Goal: Task Accomplishment & Management: Manage account settings

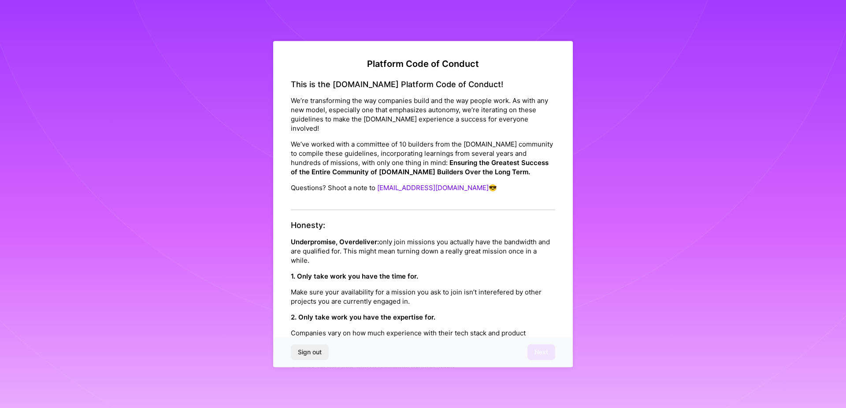
click at [529, 225] on h4 "Honesty:" at bounding box center [423, 226] width 264 height 10
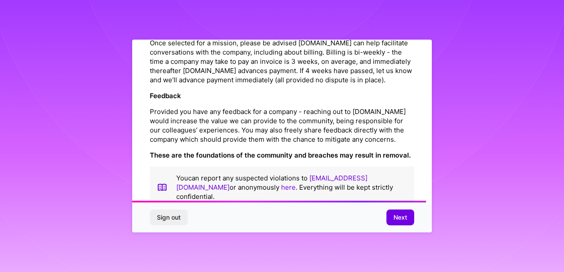
scroll to position [1027, 0]
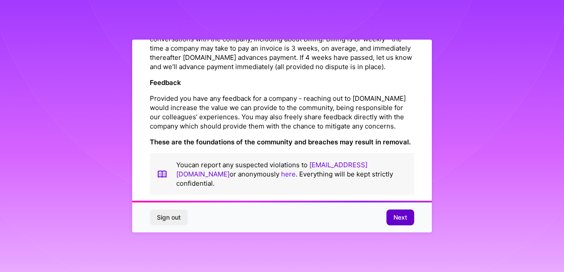
click at [399, 213] on span "Next" at bounding box center [400, 217] width 14 height 9
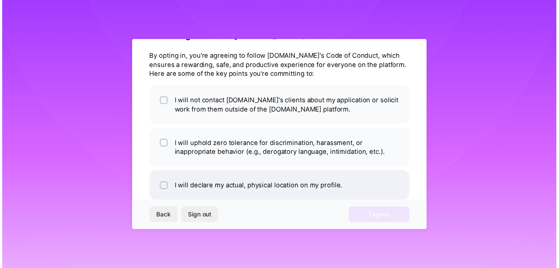
scroll to position [0, 0]
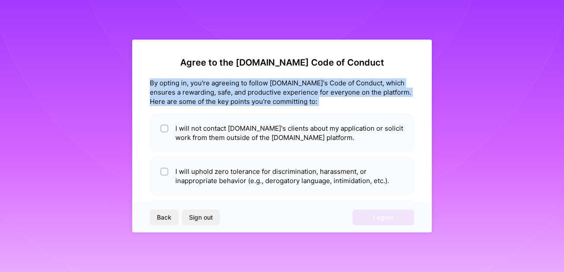
drag, startPoint x: 148, startPoint y: 85, endPoint x: 291, endPoint y: 107, distance: 144.9
click at [291, 107] on div "Agree to the [DOMAIN_NAME] Code of Conduct By opting in, you're agreeing to fol…" at bounding box center [282, 136] width 300 height 193
click at [285, 67] on div at bounding box center [285, 67] width 0 height 0
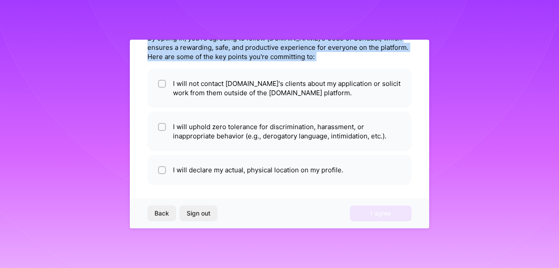
scroll to position [53, 0]
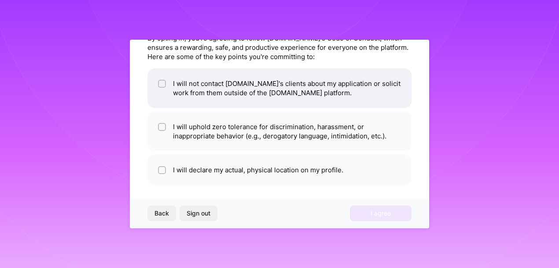
click at [201, 89] on li "I will not contact [DOMAIN_NAME]'s clients about my application or solicit work…" at bounding box center [280, 88] width 264 height 40
checkbox input "true"
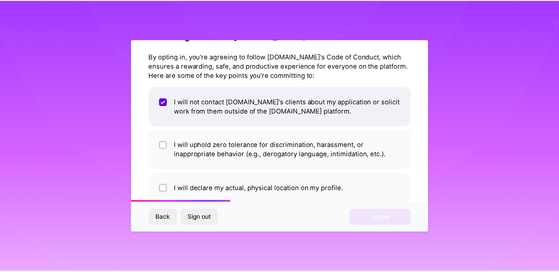
scroll to position [45, 0]
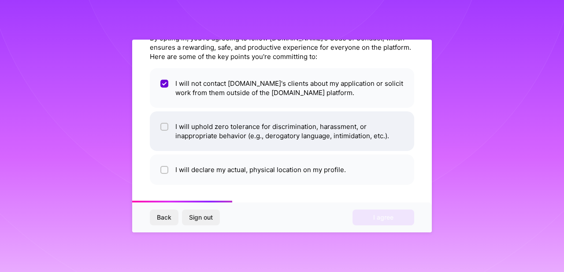
click at [278, 137] on li "I will uphold zero tolerance for discrimination, harassment, or inappropriate b…" at bounding box center [282, 131] width 264 height 40
checkbox input "true"
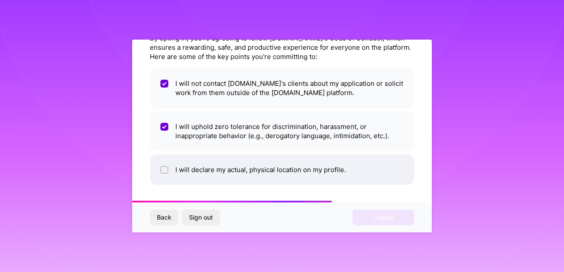
click at [288, 173] on li "I will declare my actual, physical location on my profile." at bounding box center [282, 170] width 264 height 30
checkbox input "true"
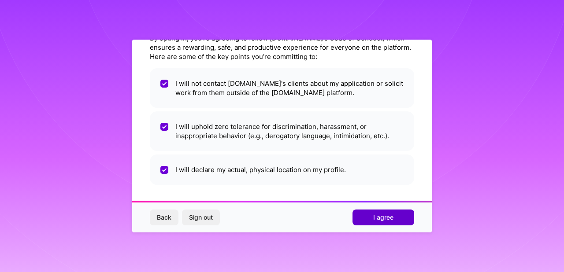
click at [389, 221] on span "I agree" at bounding box center [383, 217] width 20 height 9
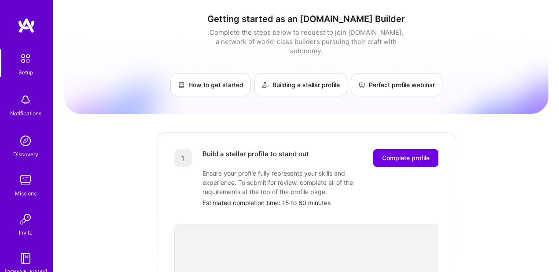
click at [25, 31] on img at bounding box center [27, 26] width 18 height 16
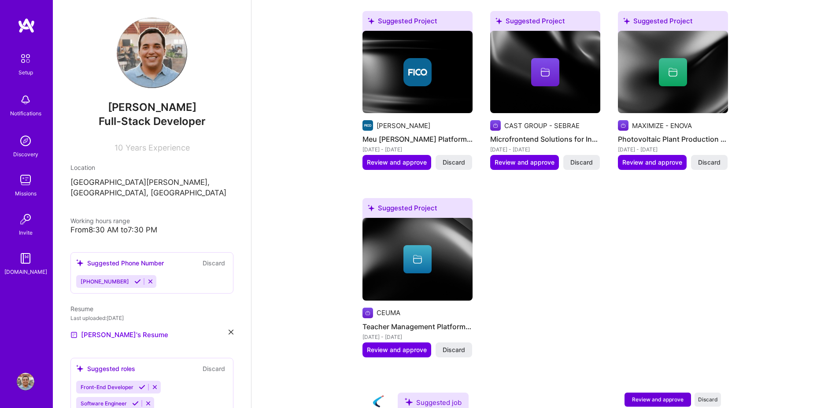
click at [25, 64] on img at bounding box center [25, 58] width 19 height 19
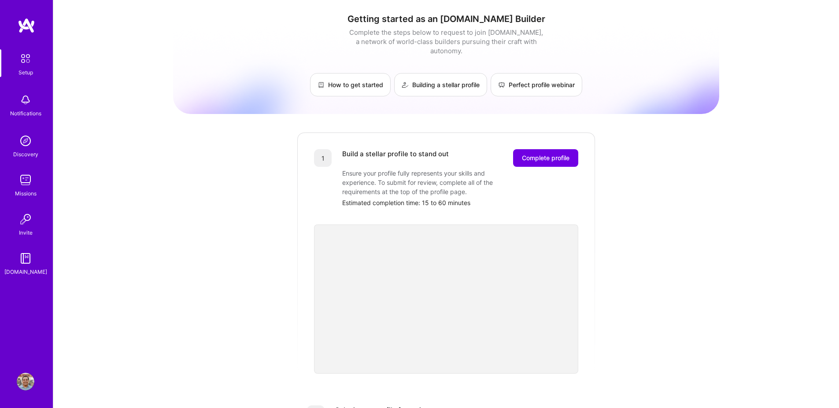
click at [22, 194] on div "Missions" at bounding box center [26, 193] width 22 height 9
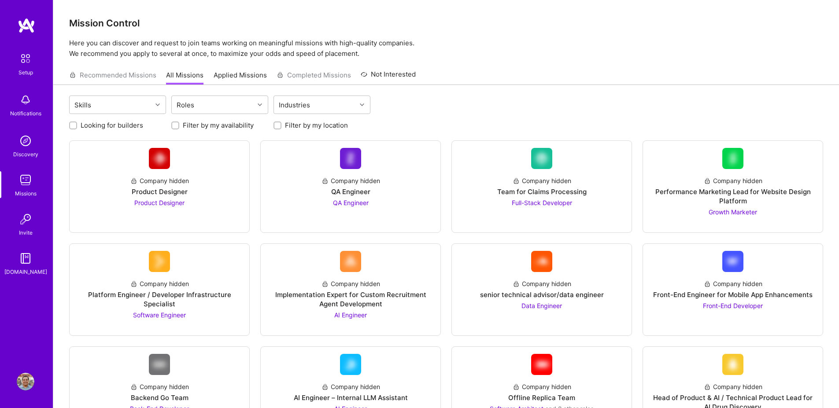
click at [30, 255] on img at bounding box center [26, 259] width 18 height 18
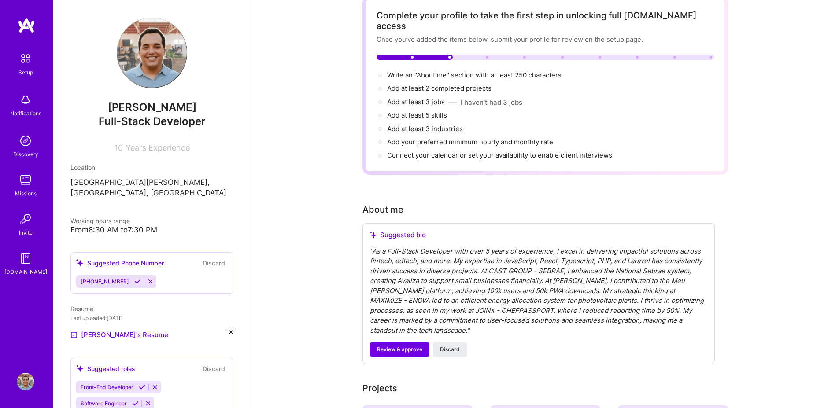
scroll to position [79, 0]
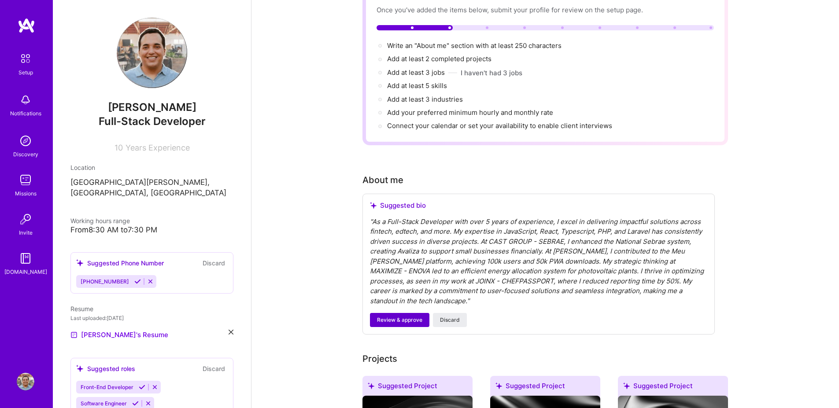
click at [384, 316] on span "Review & approve" at bounding box center [399, 320] width 45 height 8
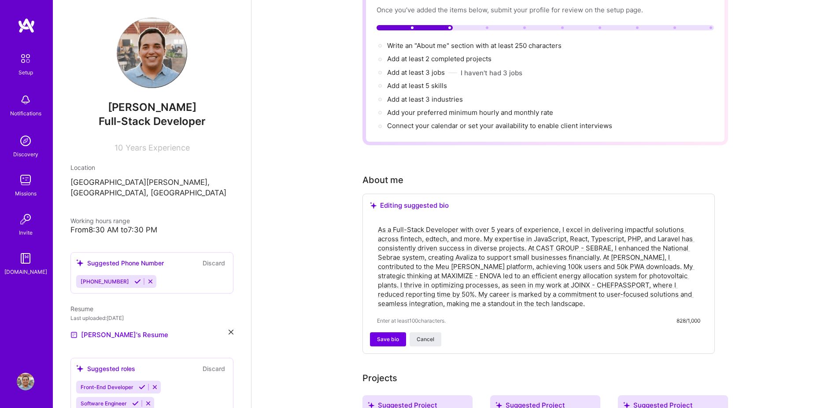
drag, startPoint x: 526, startPoint y: 237, endPoint x: 580, endPoint y: 236, distance: 54.2
click at [528, 237] on textarea "As a Full-Stack Developer with over 5 years of experience, I excel in deliverin…" at bounding box center [538, 266] width 323 height 85
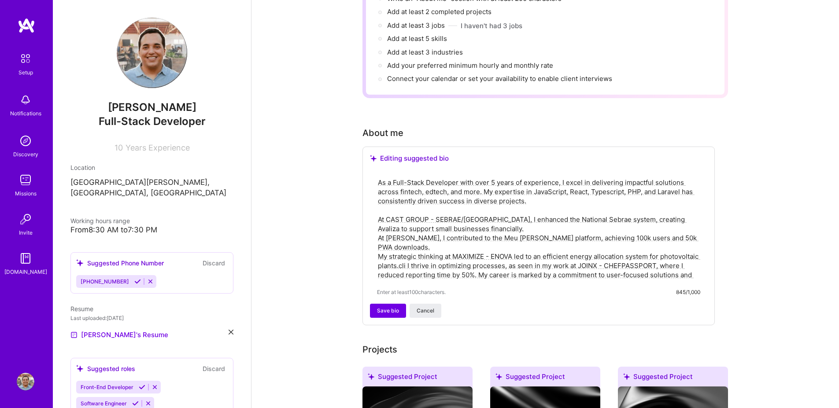
scroll to position [159, 0]
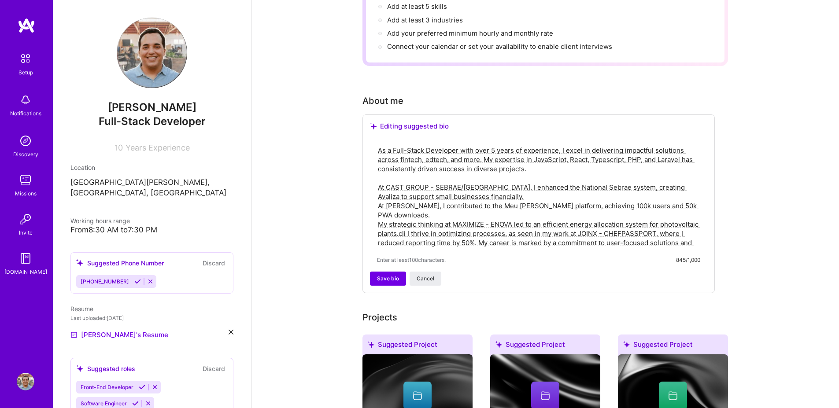
click at [465, 212] on textarea "As a Full-Stack Developer with over 5 years of experience, I excel in deliverin…" at bounding box center [538, 197] width 323 height 104
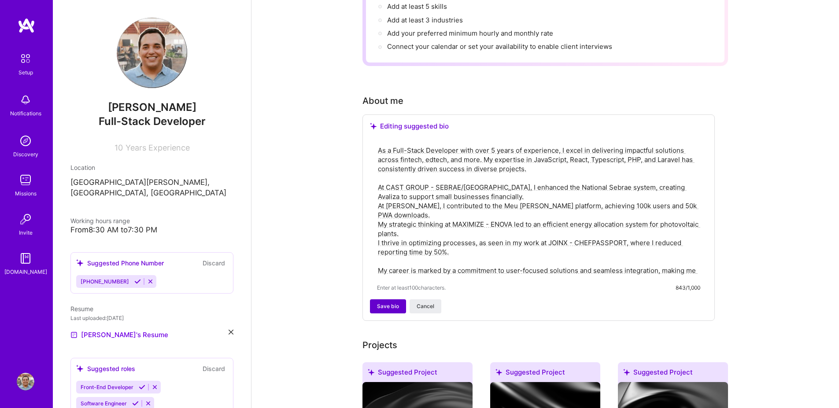
type textarea "As a Full-Stack Developer with over 5 years of experience, I excel in deliverin…"
click at [395, 303] on span "Save bio" at bounding box center [388, 307] width 22 height 8
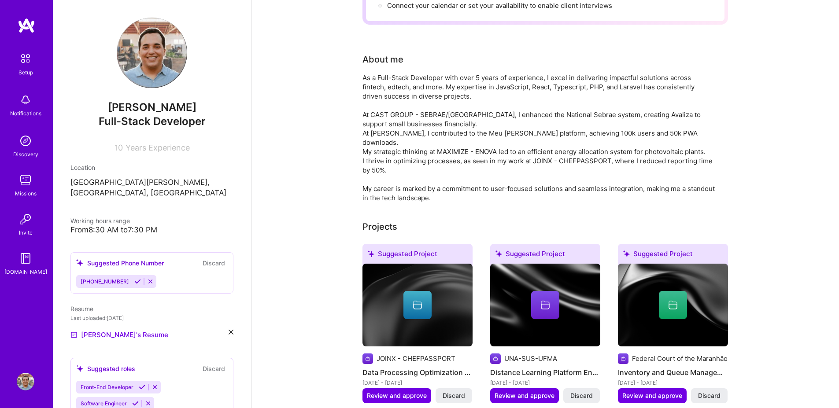
scroll to position [79, 0]
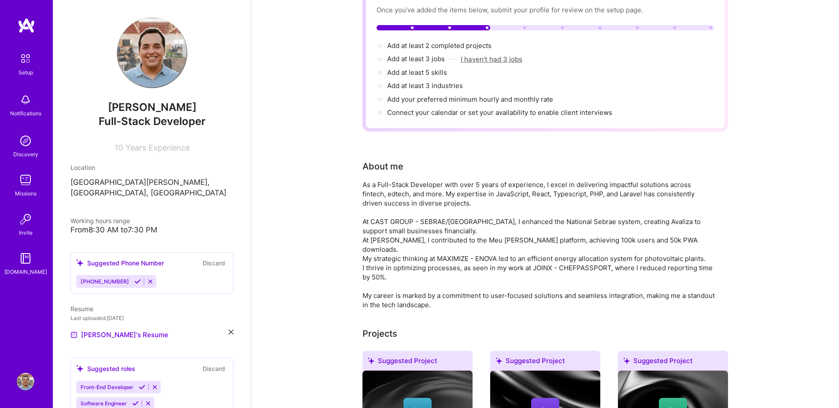
click at [503, 55] on button "I haven't had 3 jobs" at bounding box center [492, 59] width 62 height 9
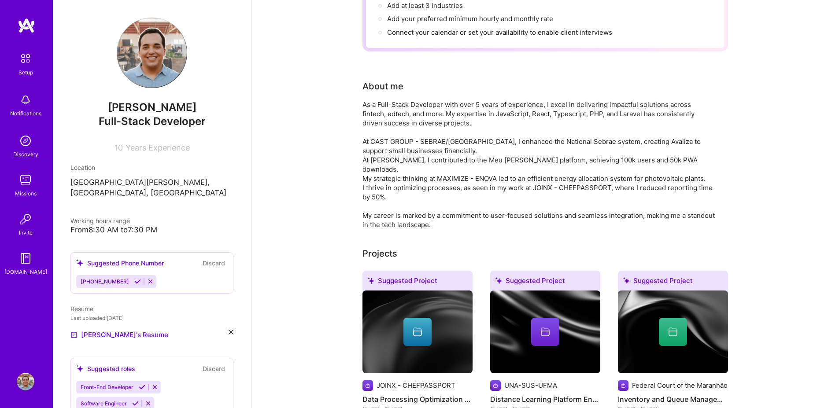
scroll to position [0, 0]
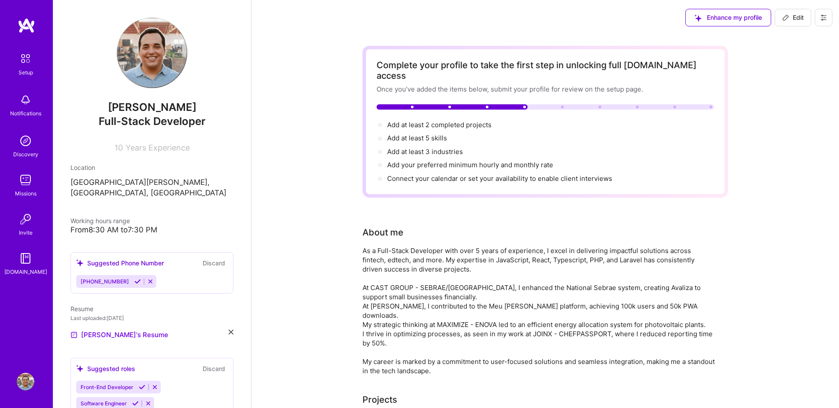
click at [27, 32] on img at bounding box center [27, 26] width 18 height 16
click at [723, 20] on div "Enhance my profile" at bounding box center [728, 18] width 86 height 18
click at [760, 16] on div "Enhance my profile" at bounding box center [728, 18] width 86 height 18
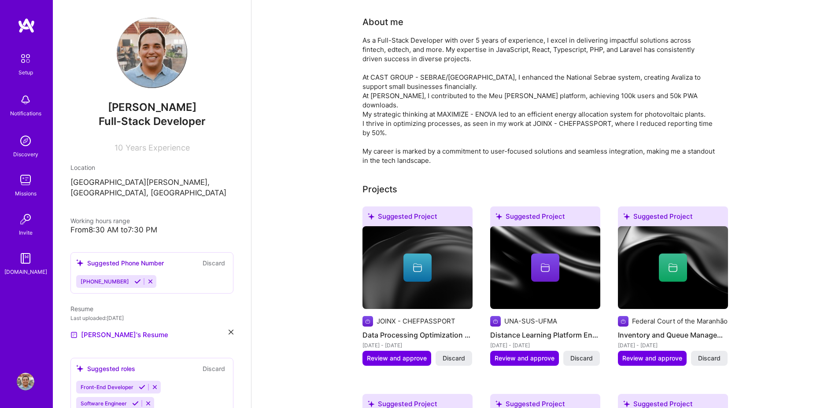
scroll to position [238, 0]
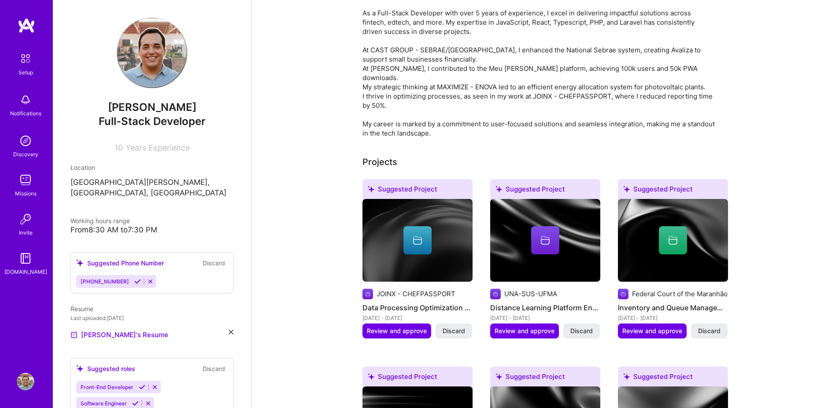
click at [24, 100] on img at bounding box center [26, 100] width 18 height 18
click at [24, 70] on div "Setup" at bounding box center [26, 72] width 15 height 9
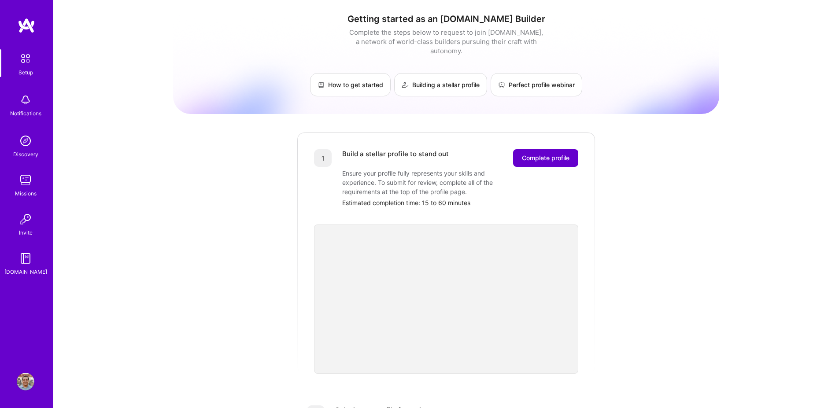
click at [547, 154] on span "Complete profile" at bounding box center [546, 158] width 48 height 9
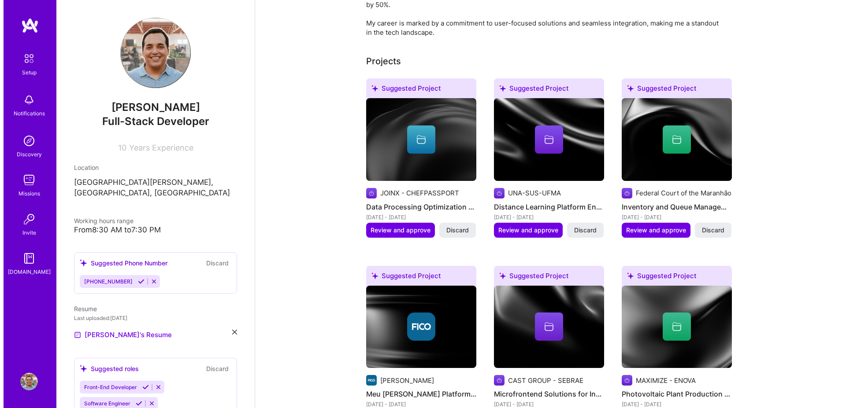
scroll to position [317, 0]
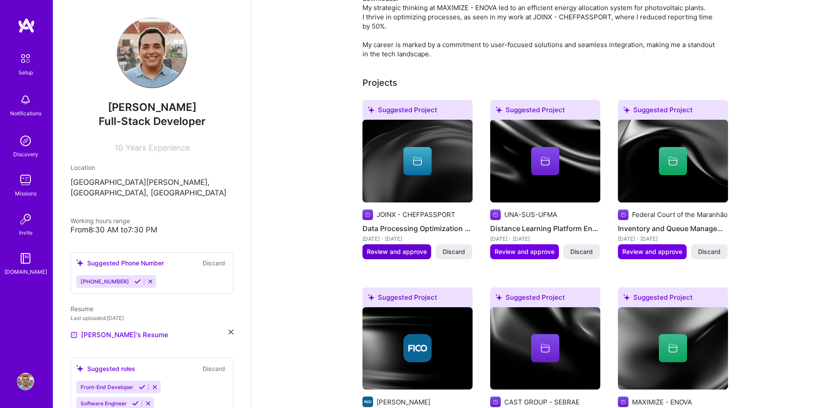
click at [411, 248] on span "Review and approve" at bounding box center [397, 252] width 60 height 9
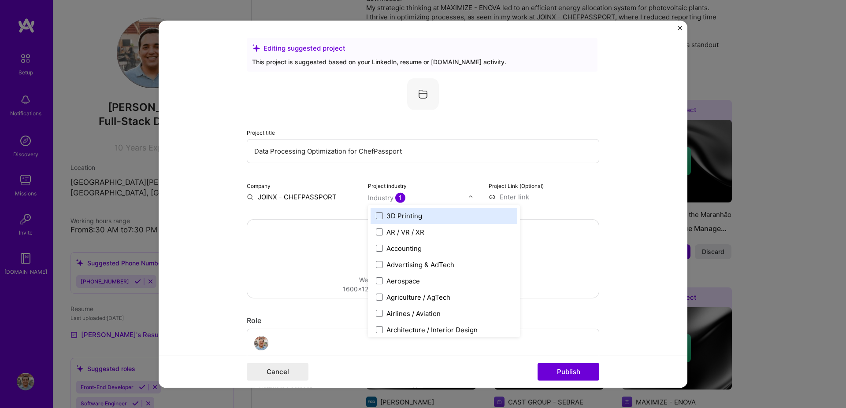
click at [415, 199] on input "text" at bounding box center [418, 197] width 100 height 9
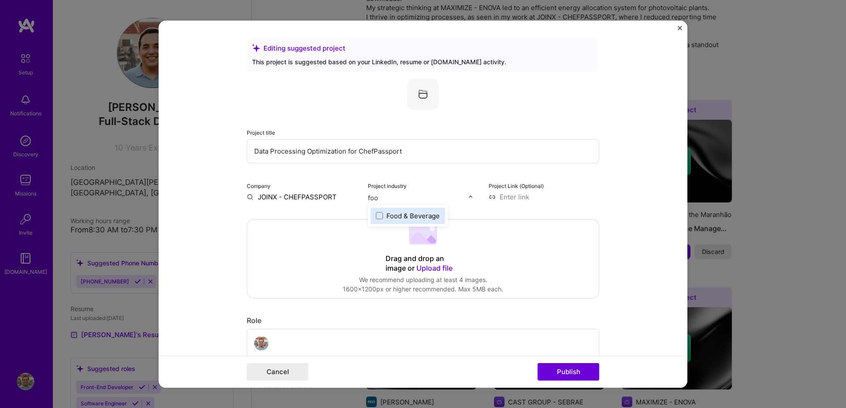
type input "food"
click at [419, 222] on div "Food & Beverage" at bounding box center [407, 215] width 74 height 16
click at [628, 179] on form "Editing suggested project This project is suggested based on your LinkedIn, res…" at bounding box center [423, 203] width 529 height 367
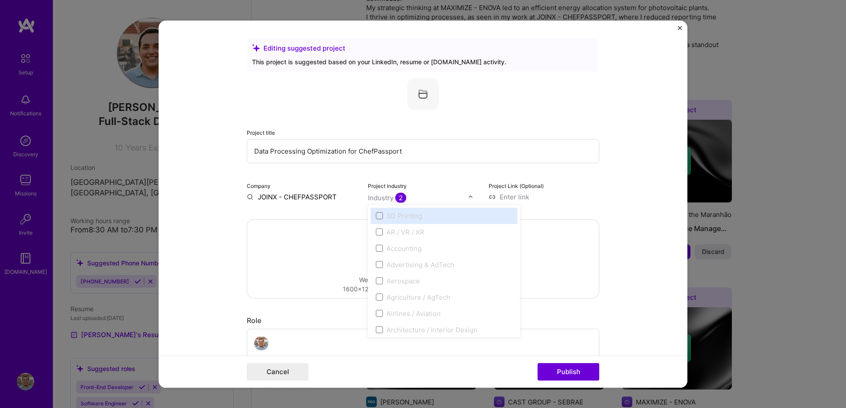
click at [436, 197] on input "text" at bounding box center [418, 197] width 100 height 9
click at [456, 193] on input "text" at bounding box center [418, 197] width 100 height 9
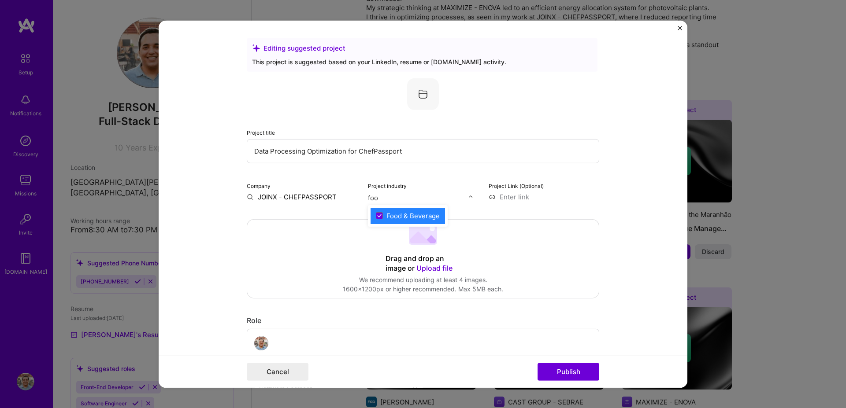
type input "food"
click at [376, 218] on span at bounding box center [379, 215] width 7 height 7
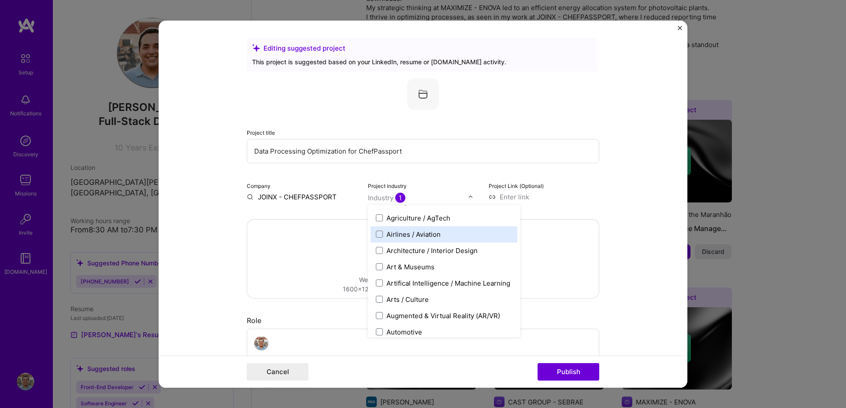
scroll to position [0, 0]
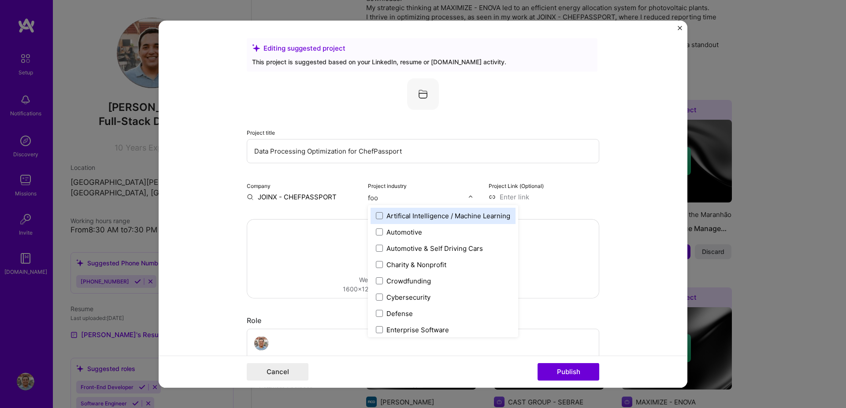
type input "food"
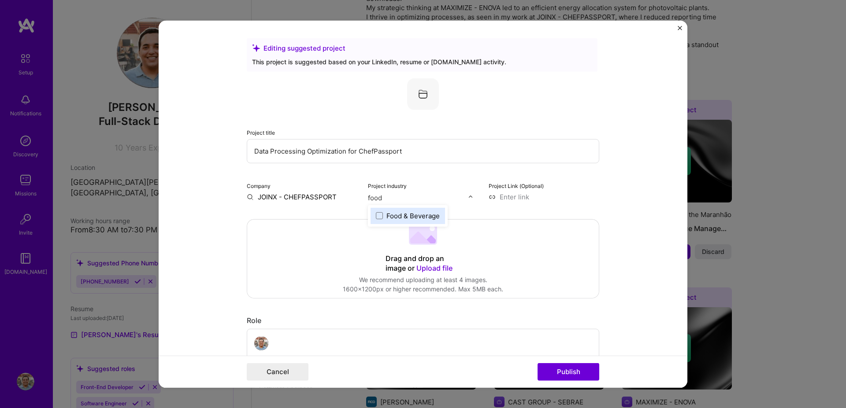
click at [417, 221] on div "Food & Beverage" at bounding box center [407, 215] width 74 height 16
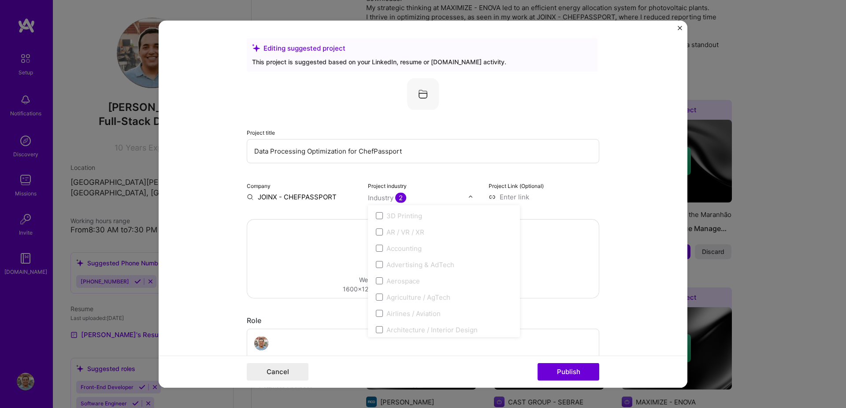
click at [631, 218] on form "Editing suggested project This project is suggested based on your LinkedIn, res…" at bounding box center [423, 203] width 529 height 367
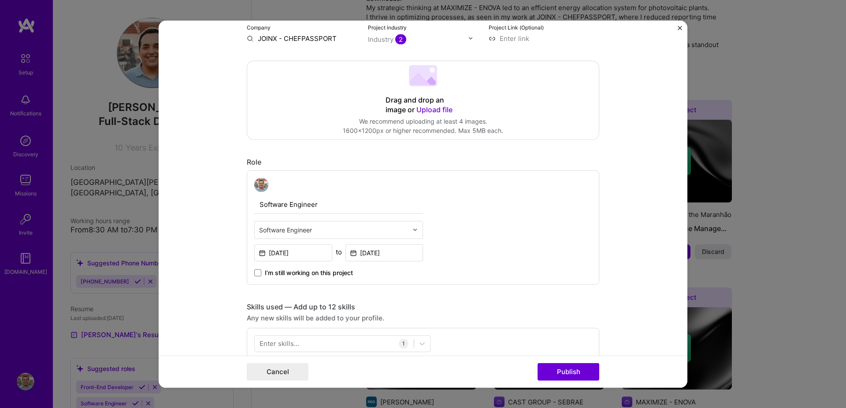
scroll to position [238, 0]
